Goal: Information Seeking & Learning: Learn about a topic

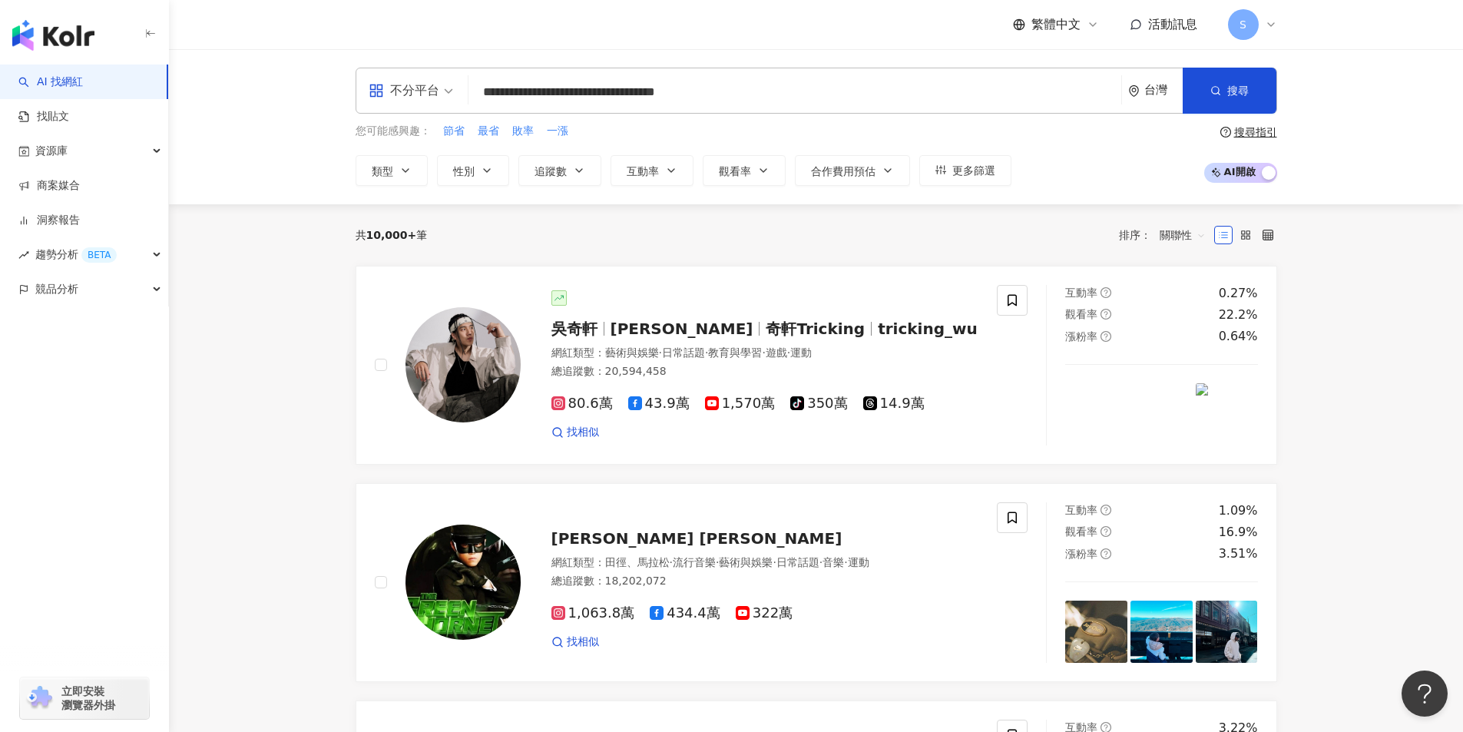
type input "**********"
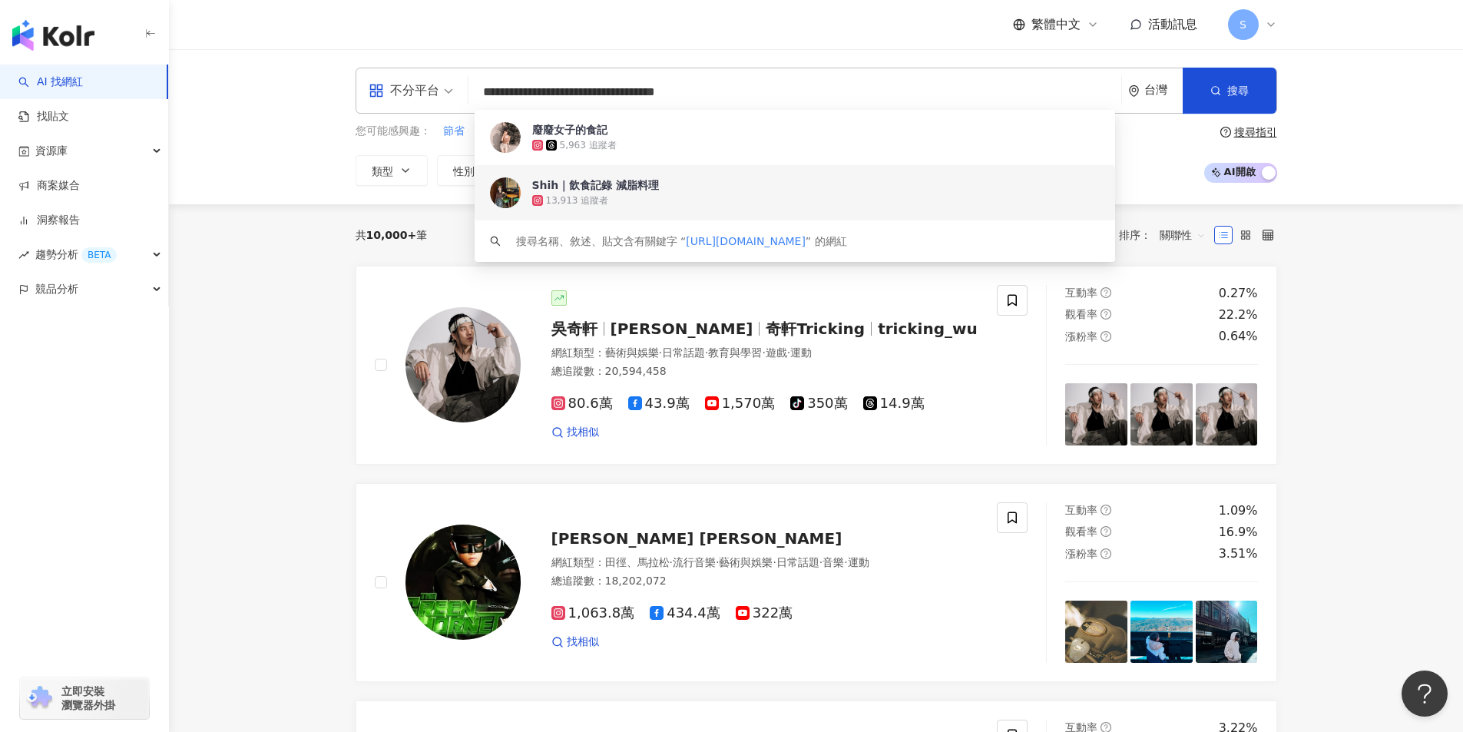
click at [636, 200] on div "13,913 追蹤者" at bounding box center [815, 200] width 567 height 15
